Goal: Share content

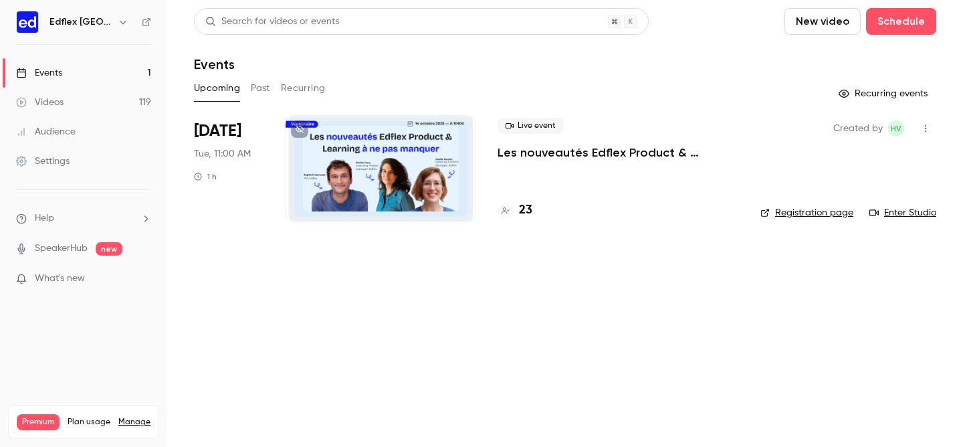
click at [248, 88] on div "Upcoming Past Recurring" at bounding box center [565, 88] width 742 height 21
click at [261, 90] on button "Past" at bounding box center [260, 88] width 19 height 21
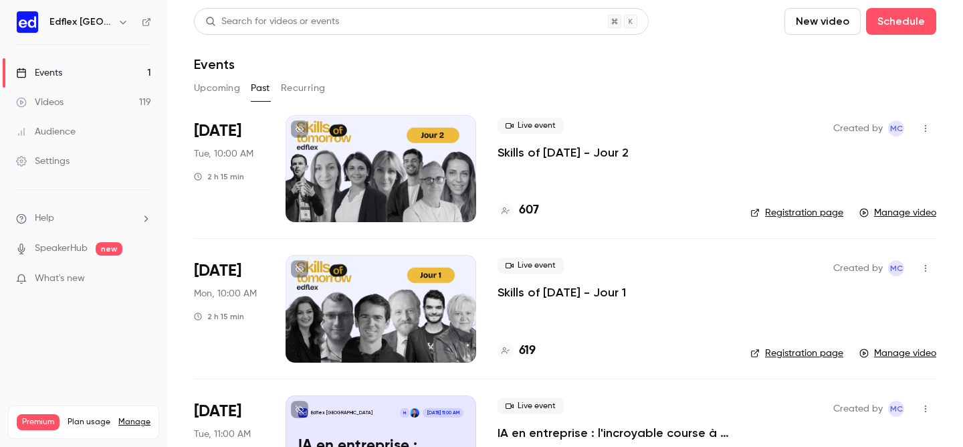
click at [920, 263] on button "button" at bounding box center [925, 268] width 21 height 21
click at [840, 312] on li "Share" at bounding box center [863, 302] width 144 height 35
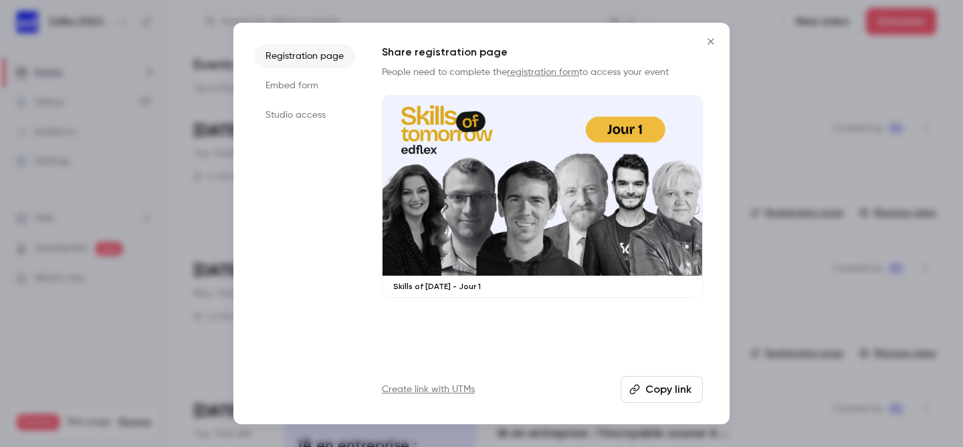
click at [684, 388] on button "Copy link" at bounding box center [662, 389] width 82 height 27
click at [842, 110] on div at bounding box center [481, 223] width 963 height 447
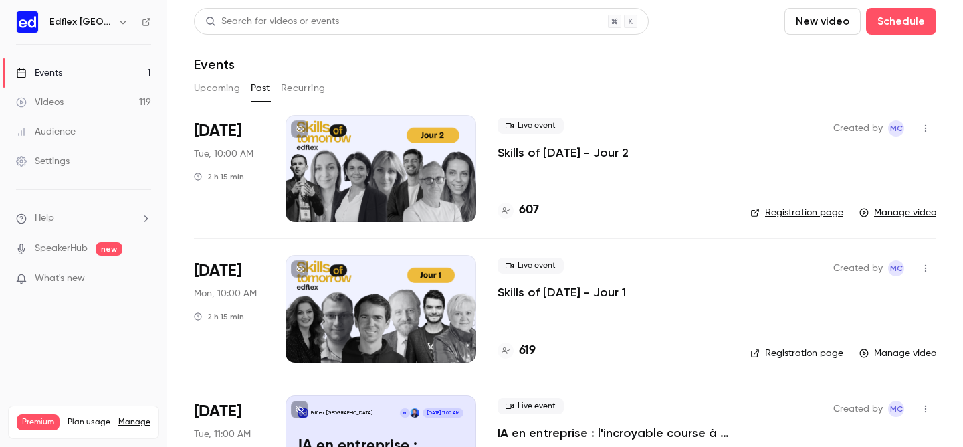
click at [921, 273] on icon "button" at bounding box center [925, 268] width 11 height 9
click at [823, 302] on div at bounding box center [812, 302] width 21 height 11
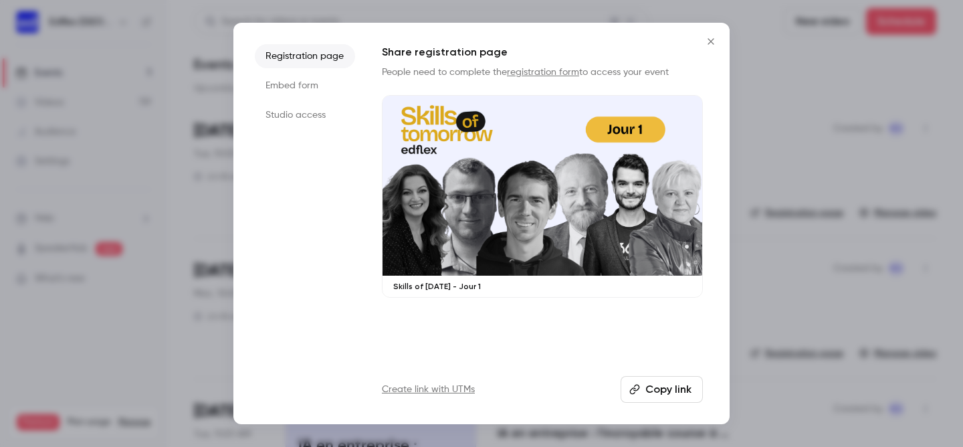
click at [668, 389] on button "Copy link" at bounding box center [662, 389] width 82 height 27
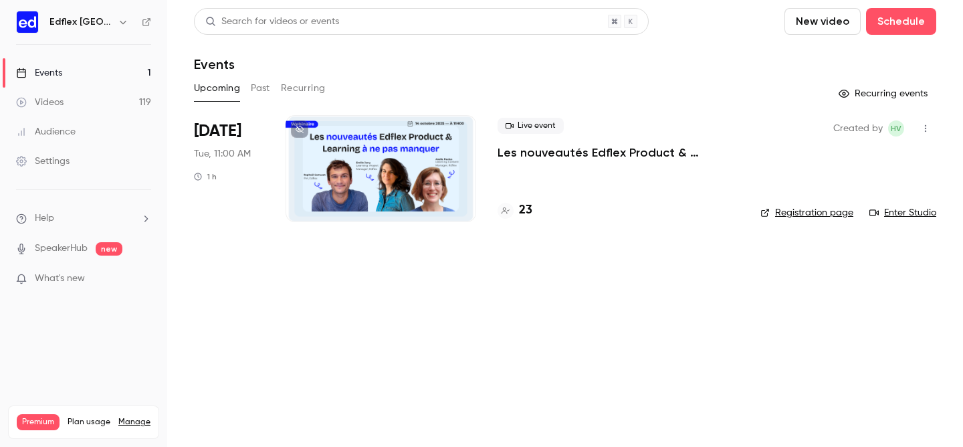
click at [263, 96] on button "Past" at bounding box center [260, 88] width 19 height 21
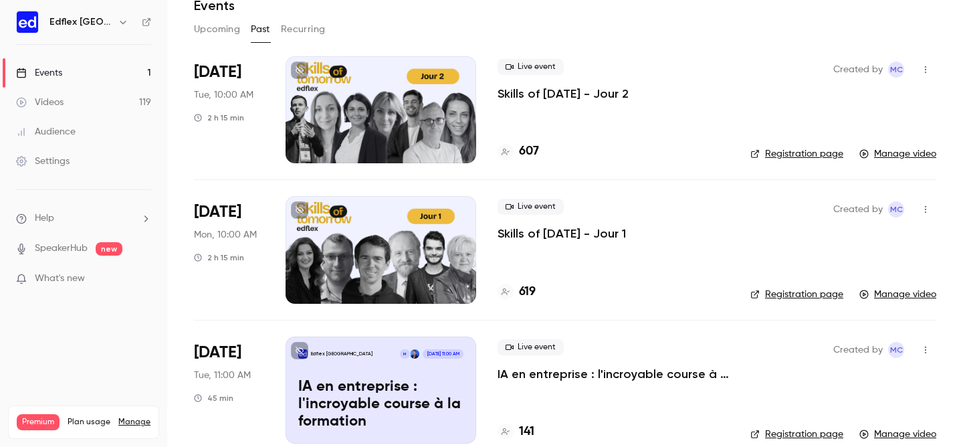
scroll to position [47, 0]
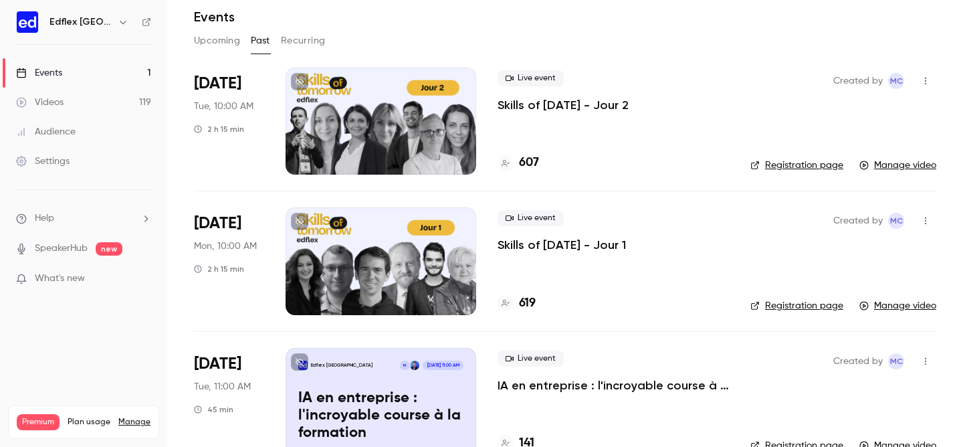
click at [589, 241] on p "Skills of [DATE] - Jour 1" at bounding box center [562, 245] width 128 height 16
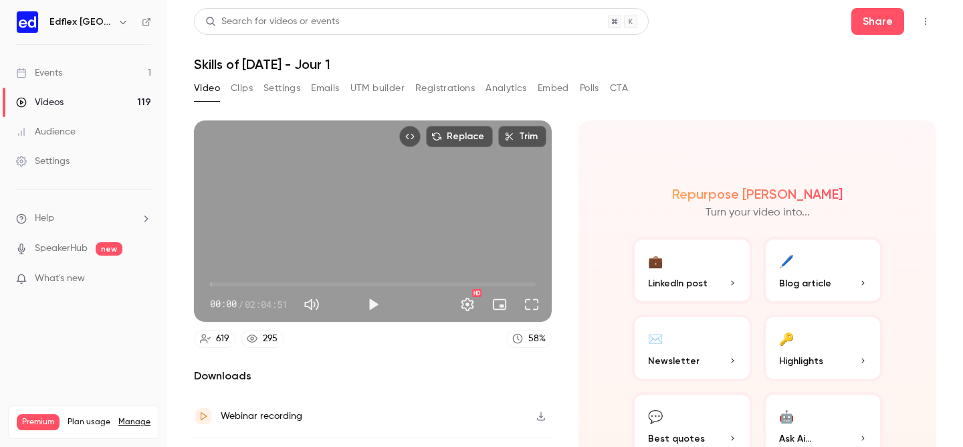
click at [233, 89] on button "Clips" at bounding box center [242, 88] width 22 height 21
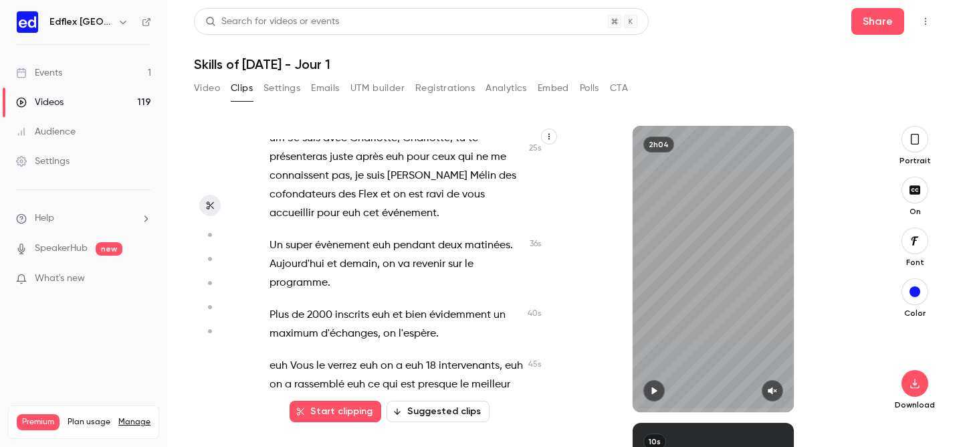
scroll to position [5, 0]
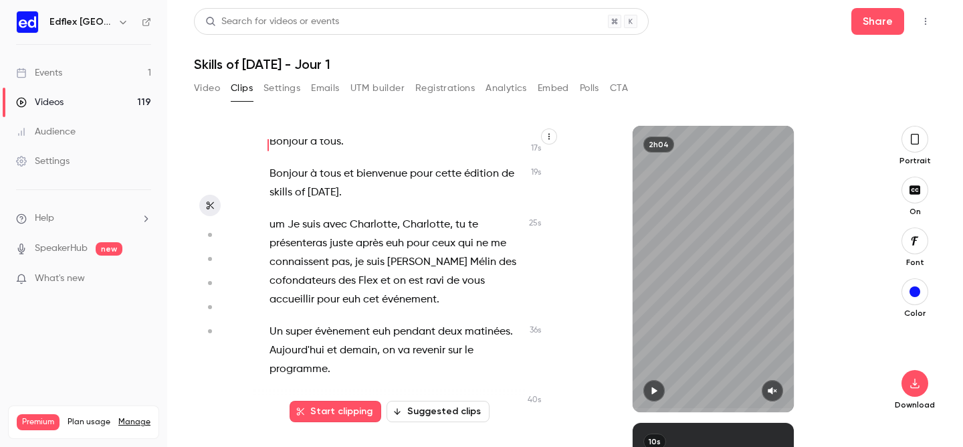
click at [461, 405] on button "Suggested clips" at bounding box center [438, 411] width 103 height 21
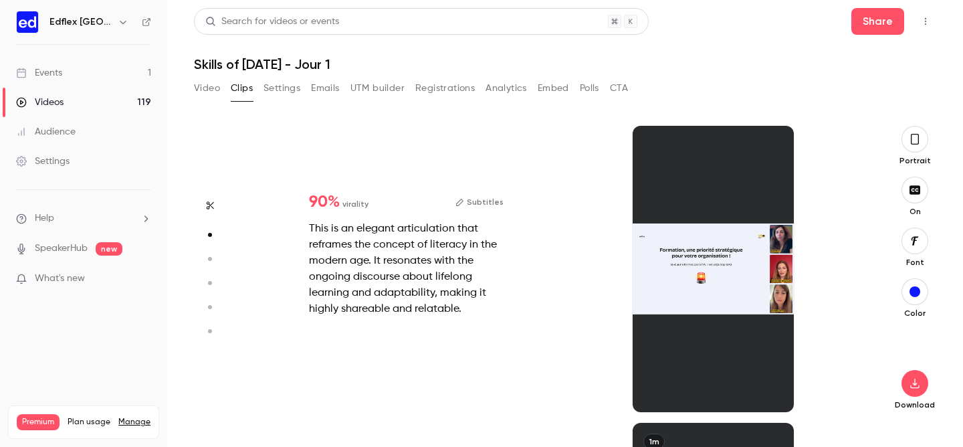
scroll to position [297, 0]
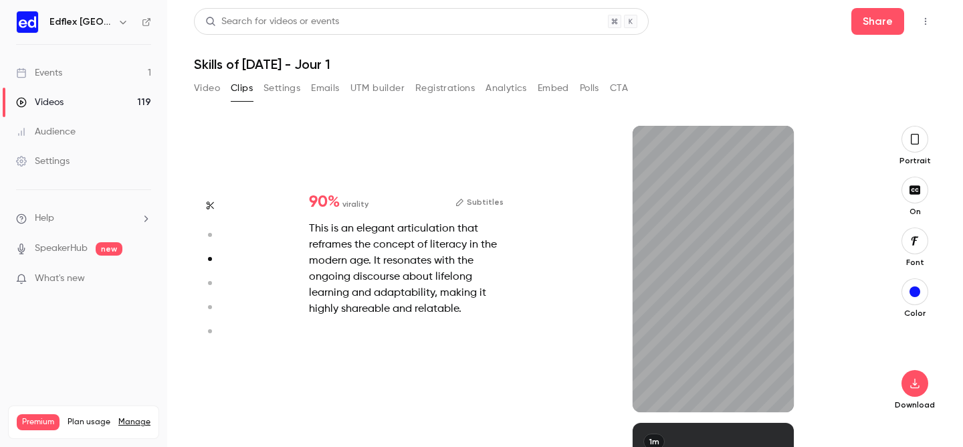
type input "*"
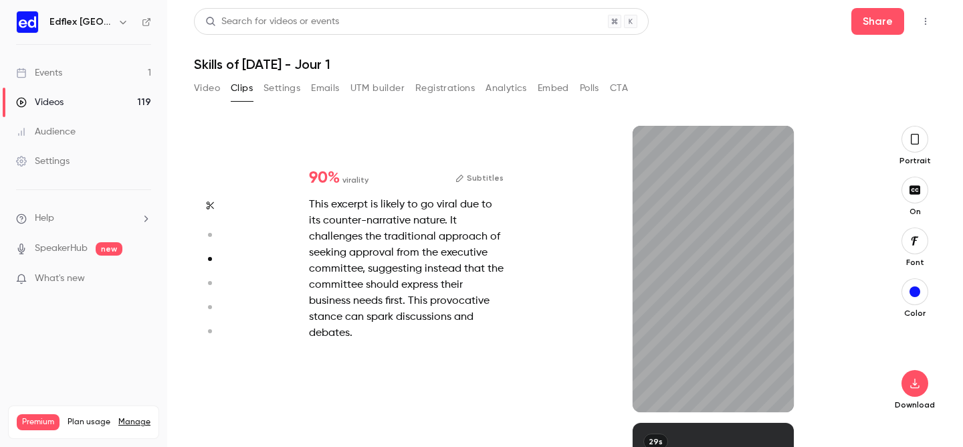
scroll to position [594, 0]
click at [774, 388] on icon "button" at bounding box center [772, 390] width 11 height 9
type input "*"
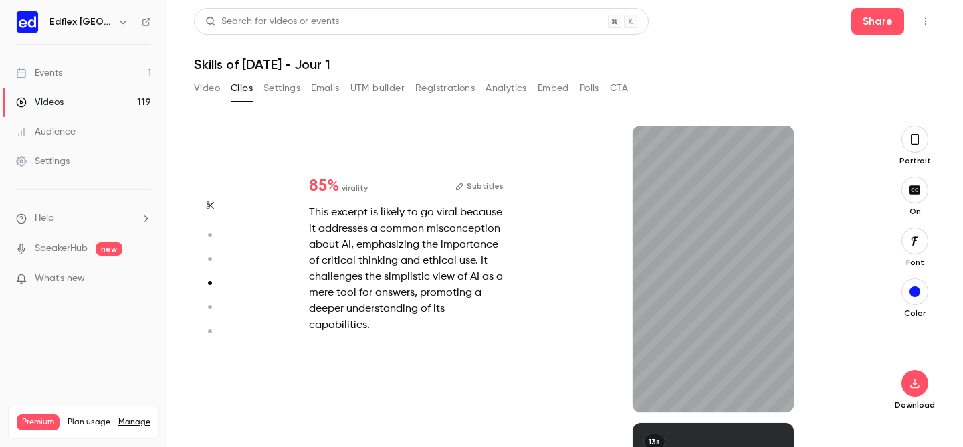
type input "*"
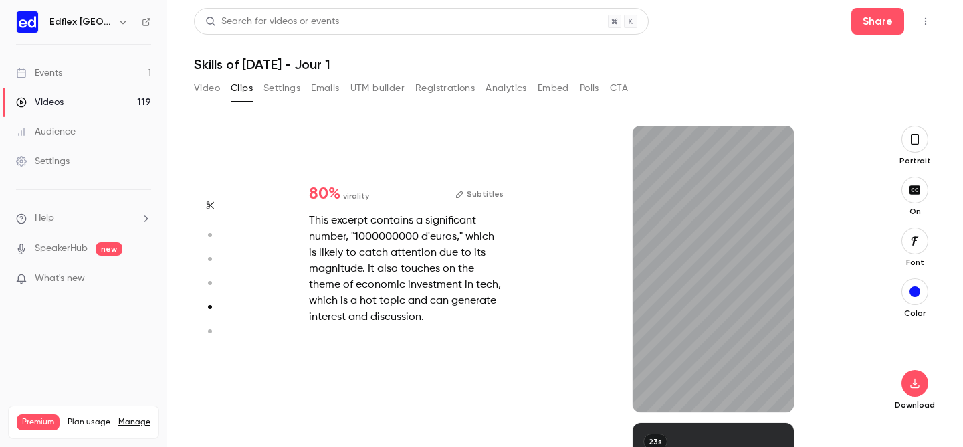
scroll to position [1188, 0]
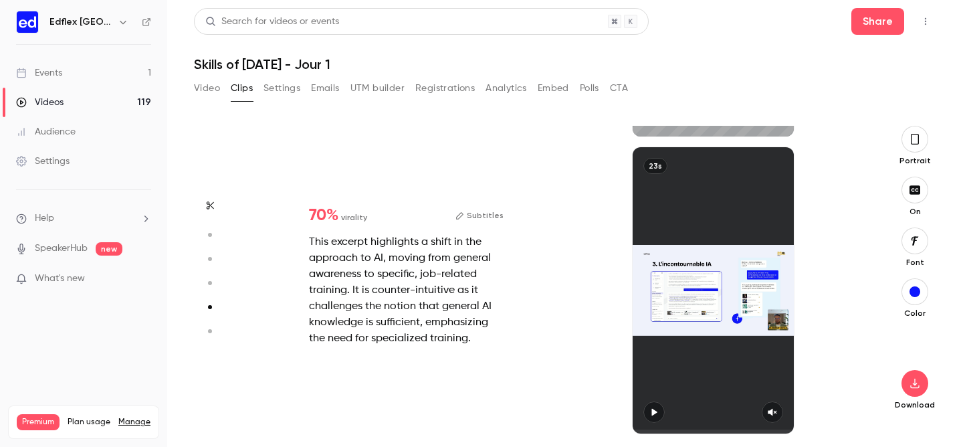
type input "*"
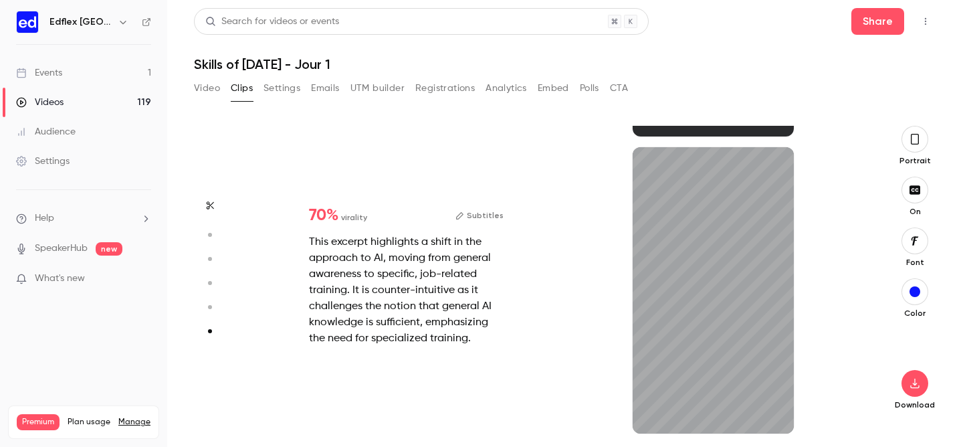
scroll to position [1464, 0]
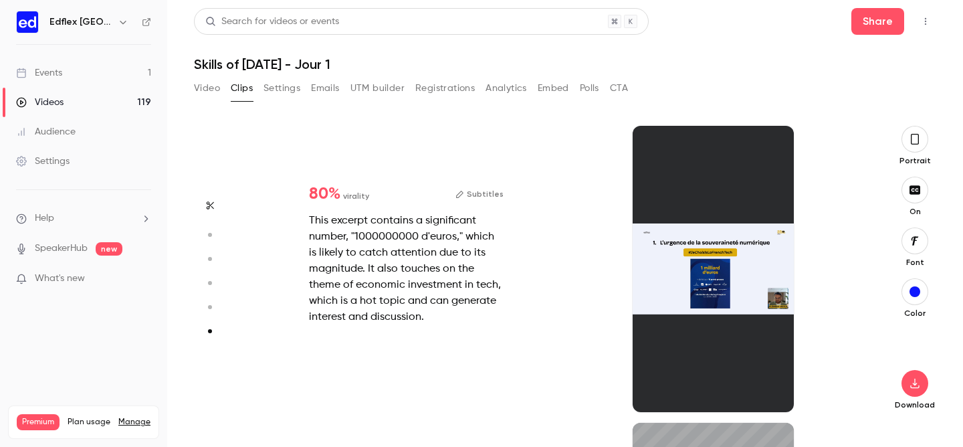
type input "*"
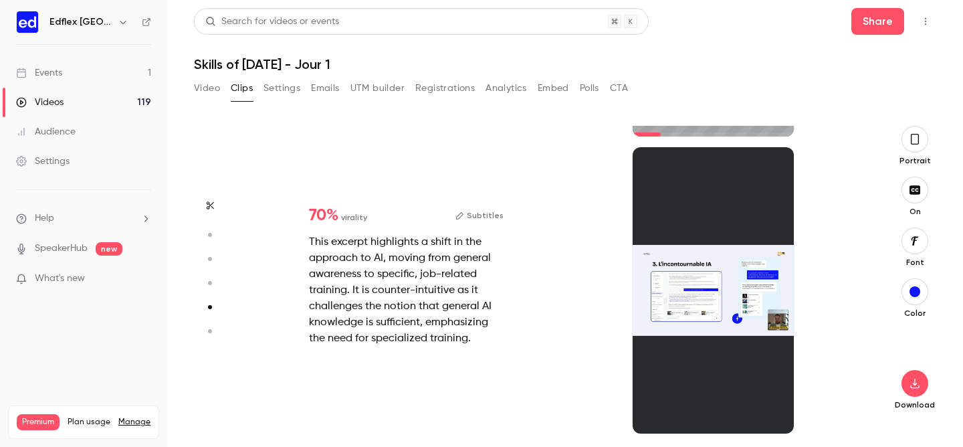
type input "*"
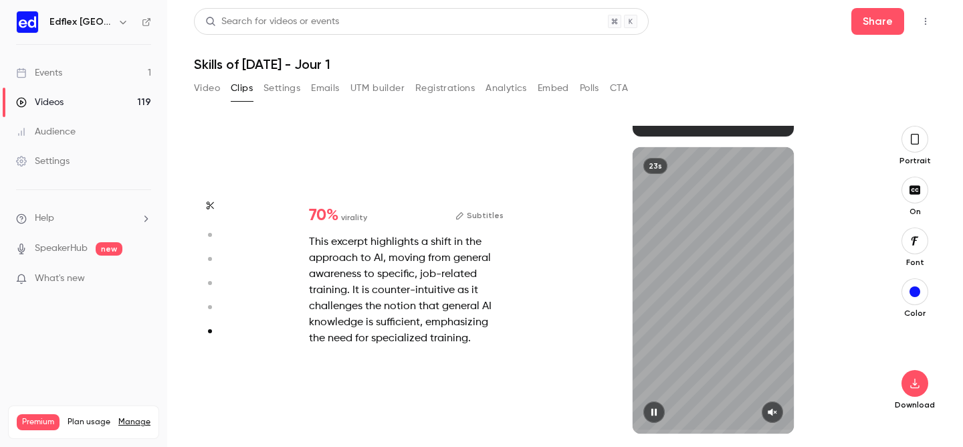
scroll to position [1464, 0]
click at [775, 408] on icon "button" at bounding box center [772, 411] width 11 height 9
click at [917, 144] on icon "button" at bounding box center [915, 139] width 8 height 11
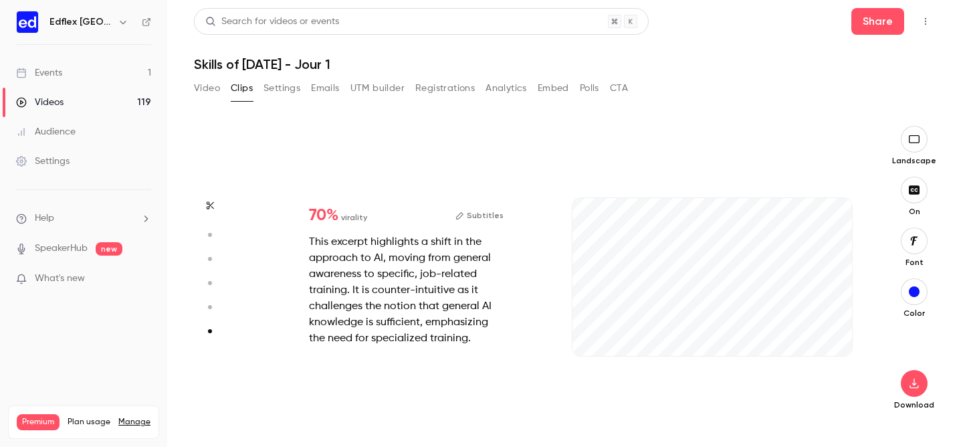
click at [917, 144] on icon "button" at bounding box center [914, 139] width 15 height 11
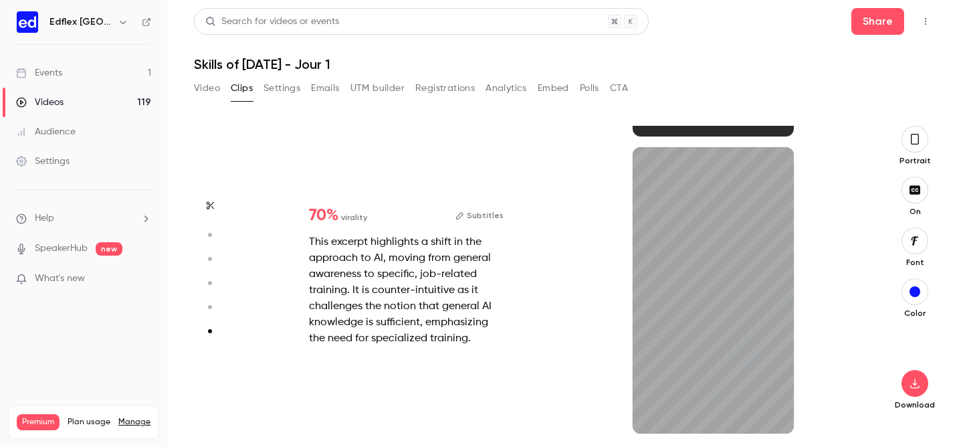
click at [917, 139] on icon "button" at bounding box center [915, 139] width 11 height 15
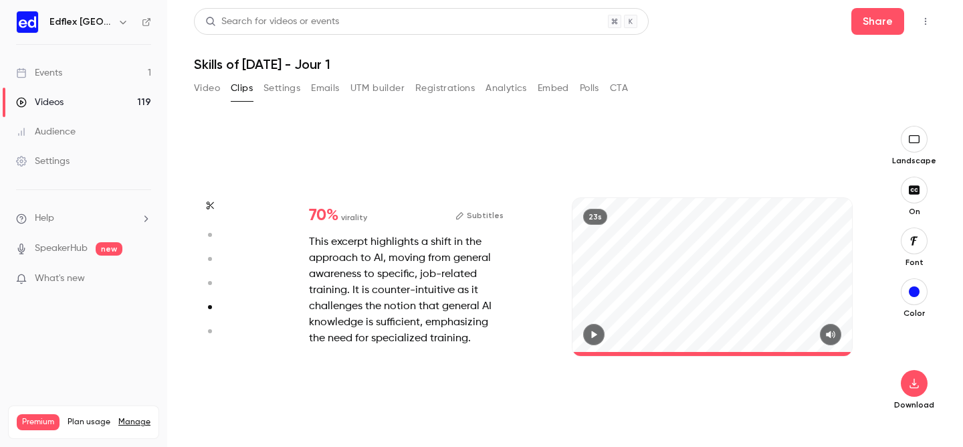
type input "*"
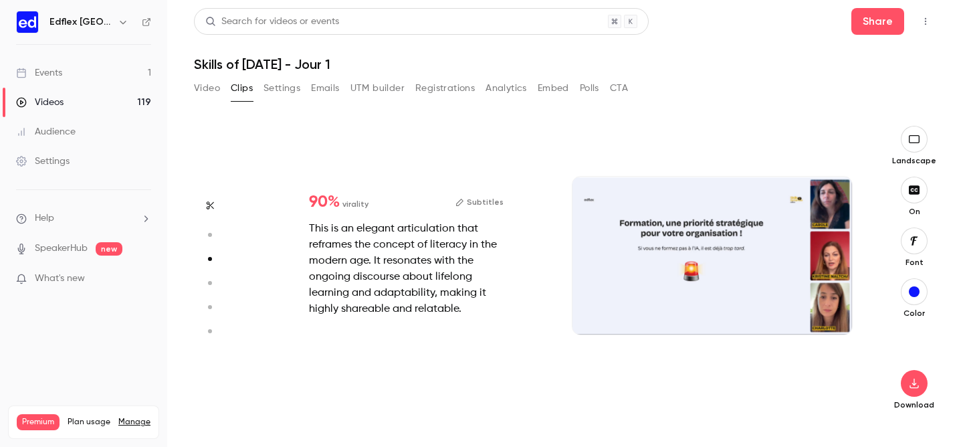
type input "*"
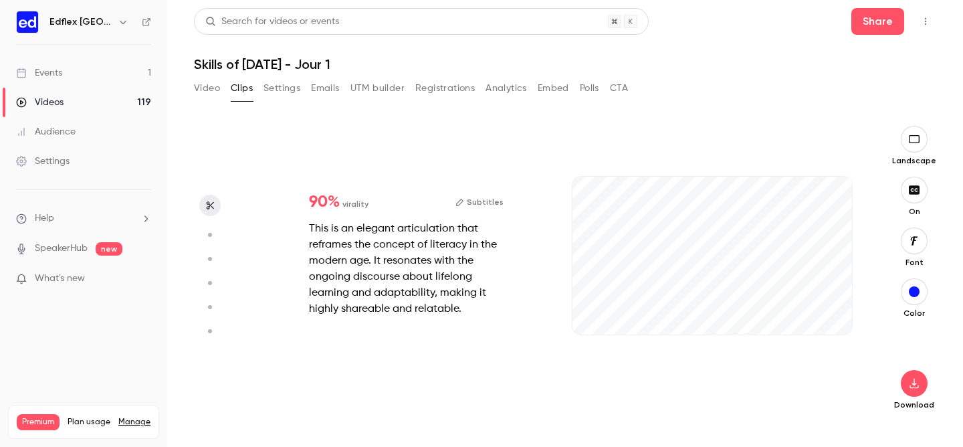
scroll to position [0, 0]
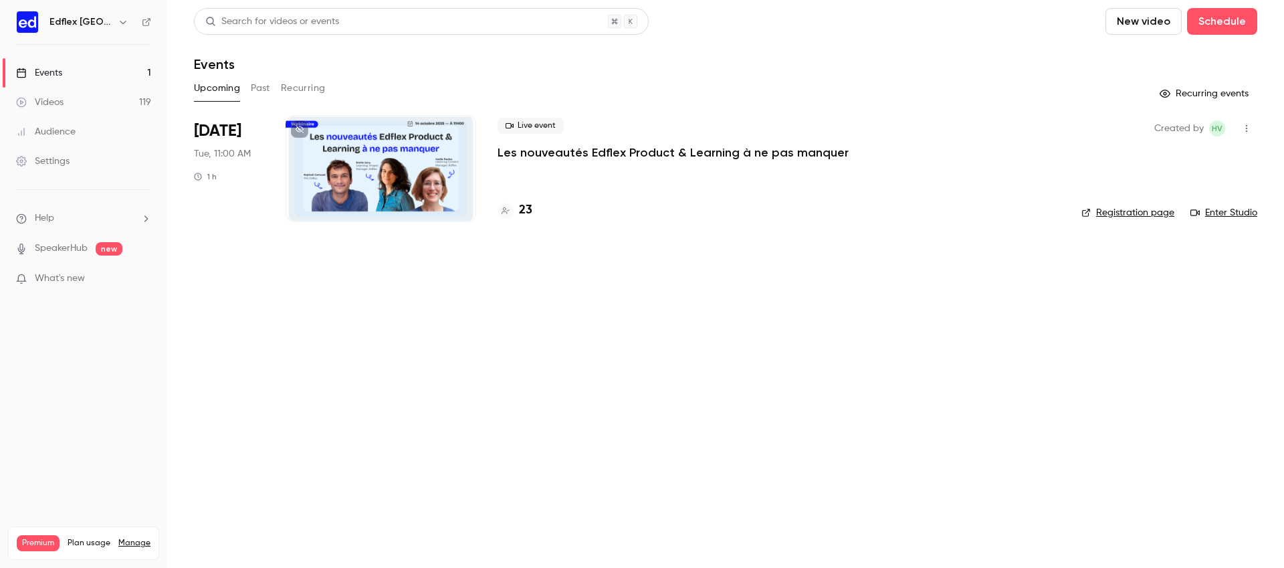
click at [254, 82] on button "Past" at bounding box center [260, 88] width 19 height 21
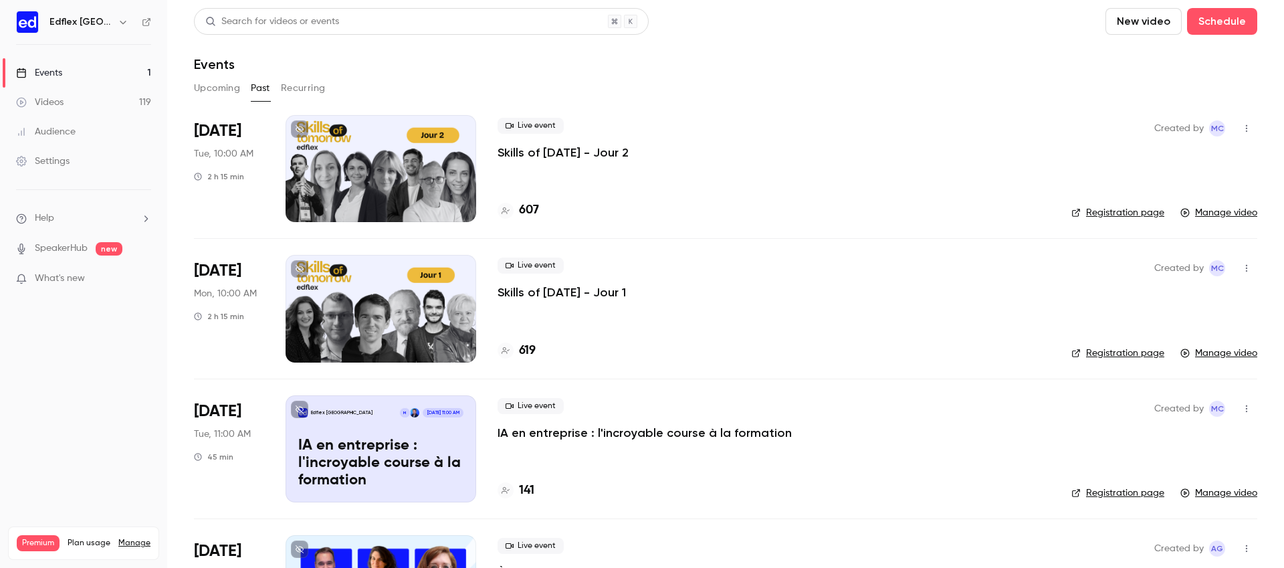
click at [1250, 264] on icon "button" at bounding box center [1247, 268] width 11 height 9
click at [1094, 354] on div at bounding box center [642, 284] width 1284 height 568
click at [1094, 354] on link "Registration page" at bounding box center [1118, 352] width 93 height 13
click at [1118, 216] on link "Registration page" at bounding box center [1118, 212] width 93 height 13
